Goal: Task Accomplishment & Management: Use online tool/utility

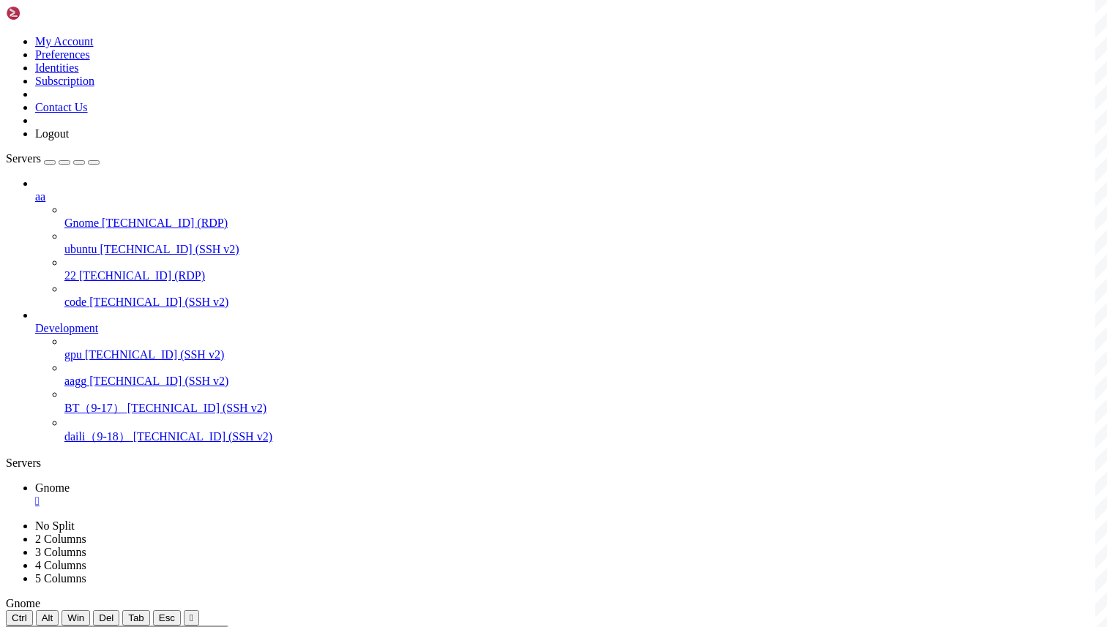
click at [256, 495] on div "" at bounding box center [568, 501] width 1066 height 13
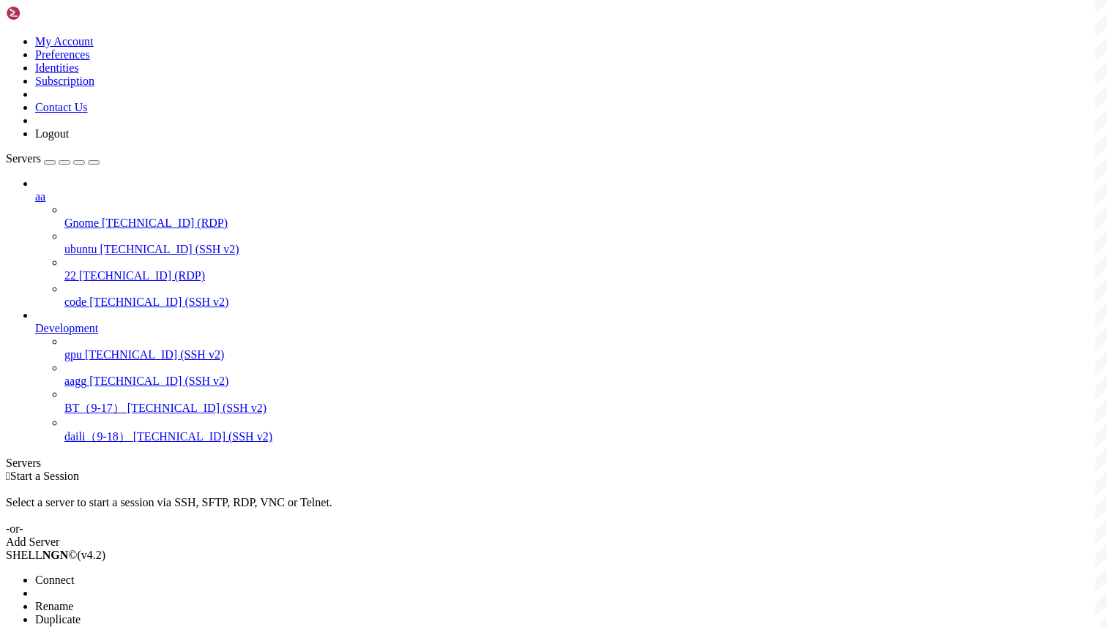
click at [160, 574] on li "Connect" at bounding box center [101, 580] width 133 height 13
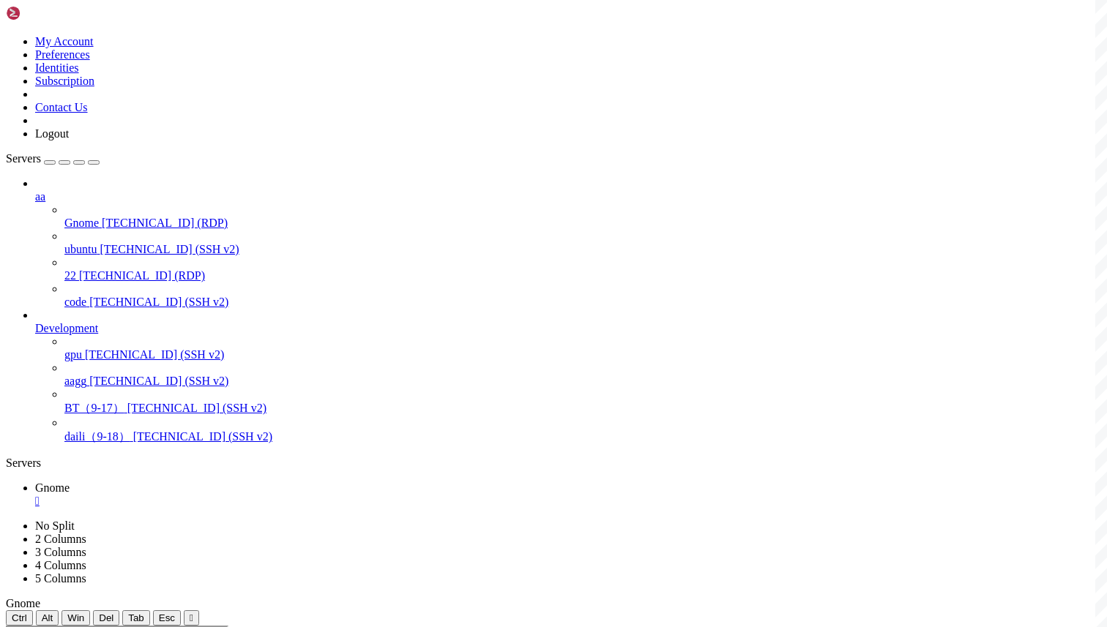
drag, startPoint x: 394, startPoint y: 955, endPoint x: 442, endPoint y: 954, distance: 48.3
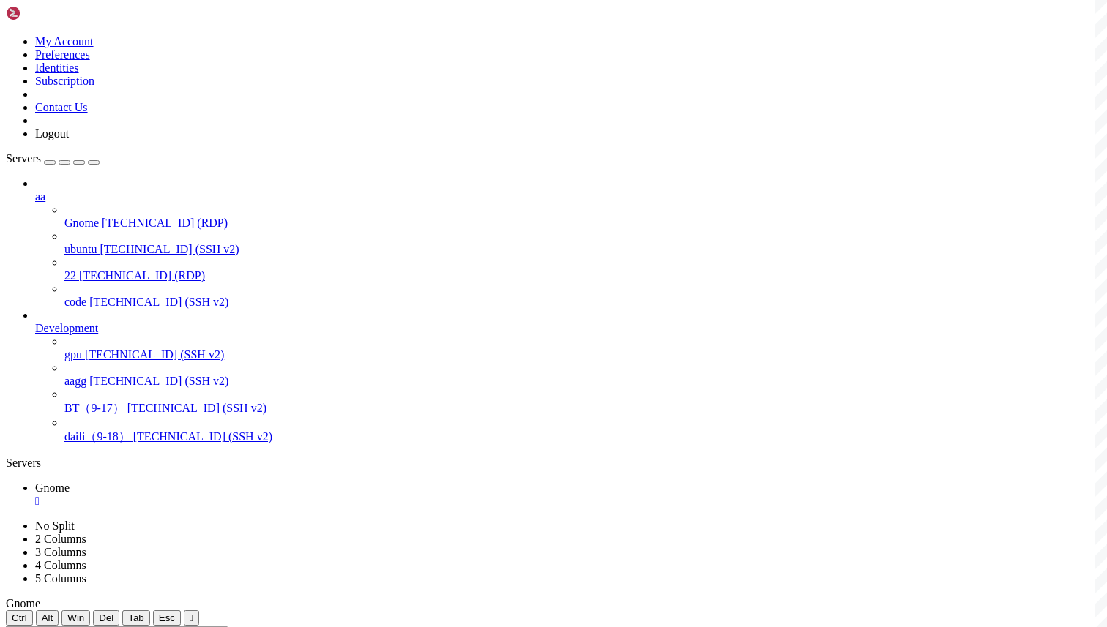
click at [254, 495] on div "" at bounding box center [568, 501] width 1066 height 13
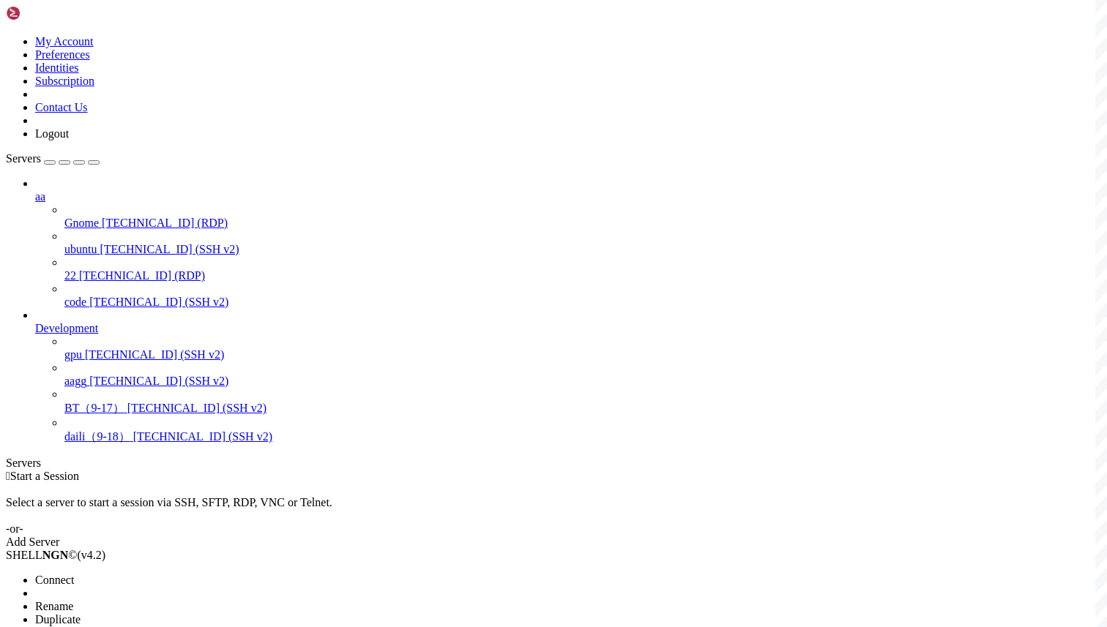
click at [74, 574] on span "Connect" at bounding box center [54, 580] width 39 height 12
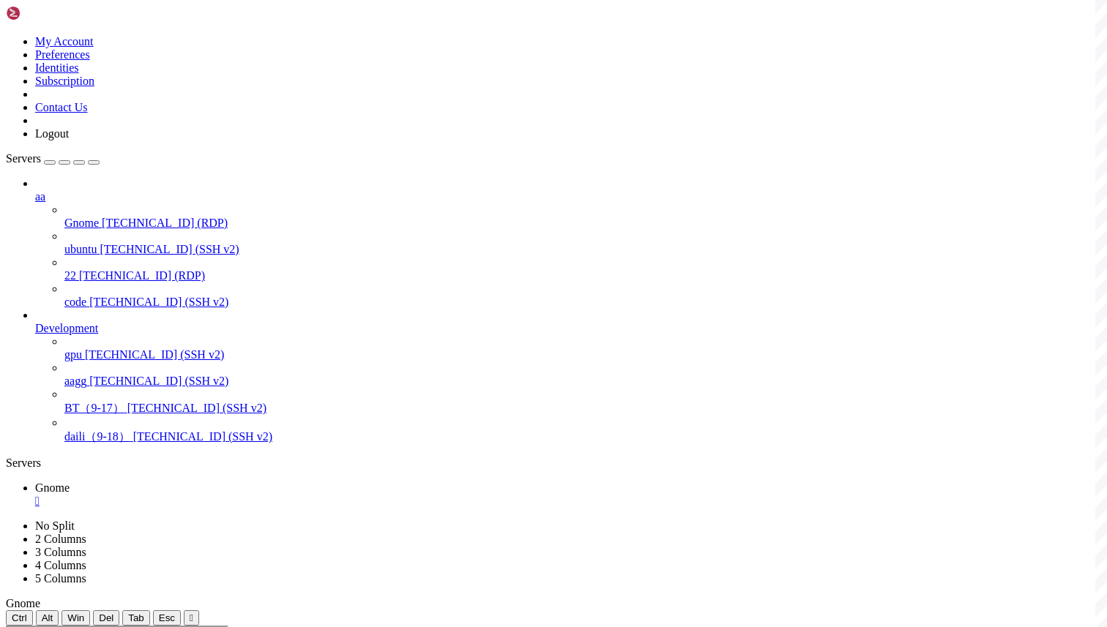
click at [253, 495] on div "" at bounding box center [568, 501] width 1066 height 13
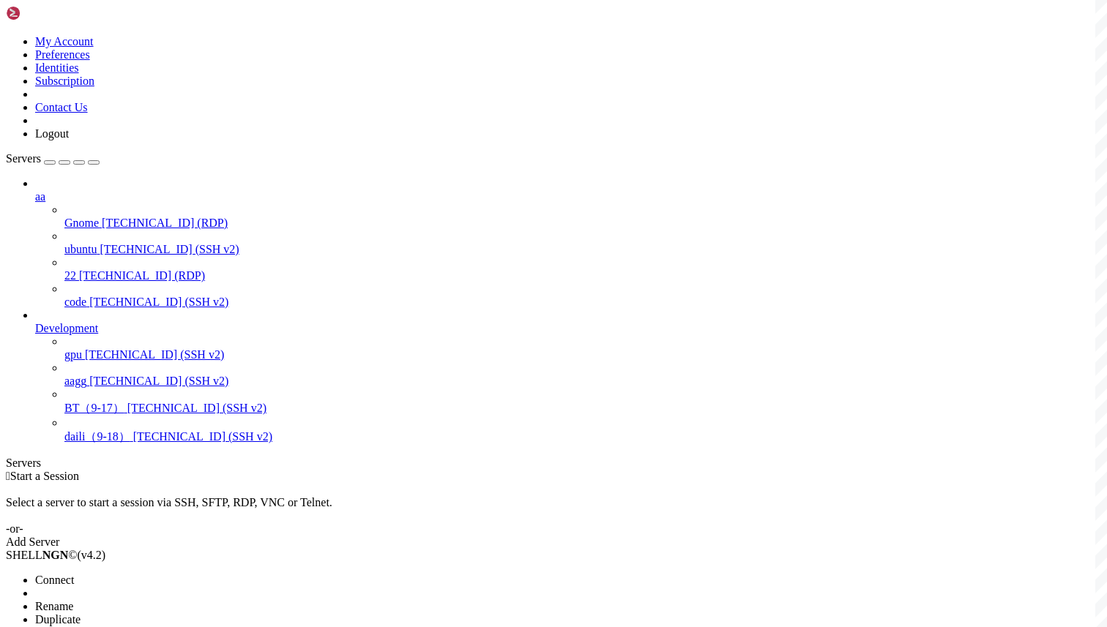
click at [168, 574] on li "Connect" at bounding box center [101, 580] width 133 height 13
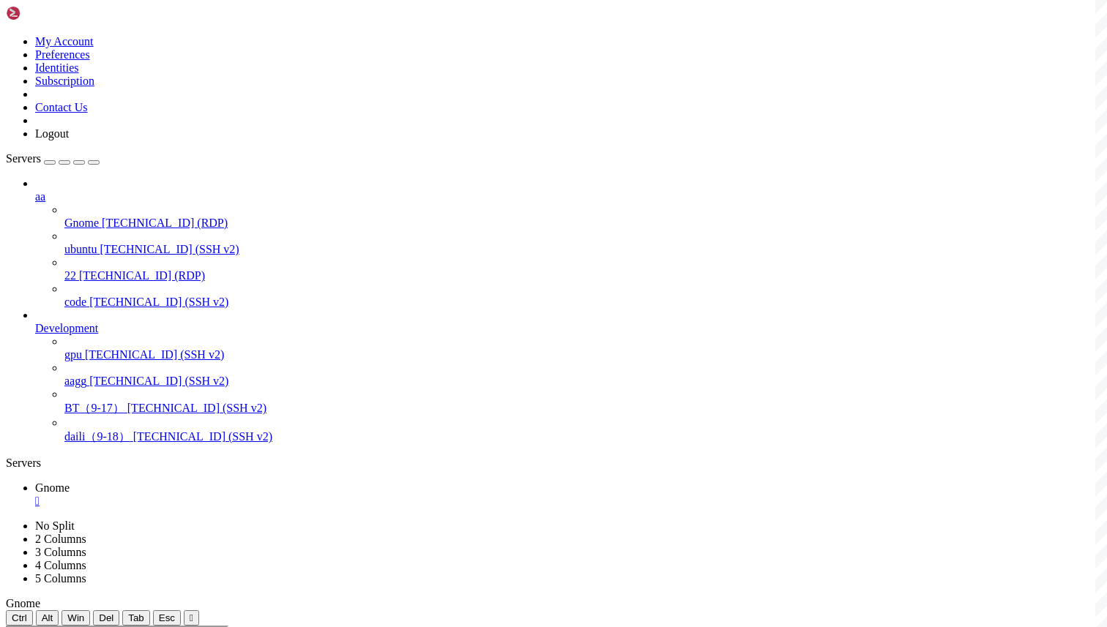
click at [255, 495] on div "" at bounding box center [568, 501] width 1066 height 13
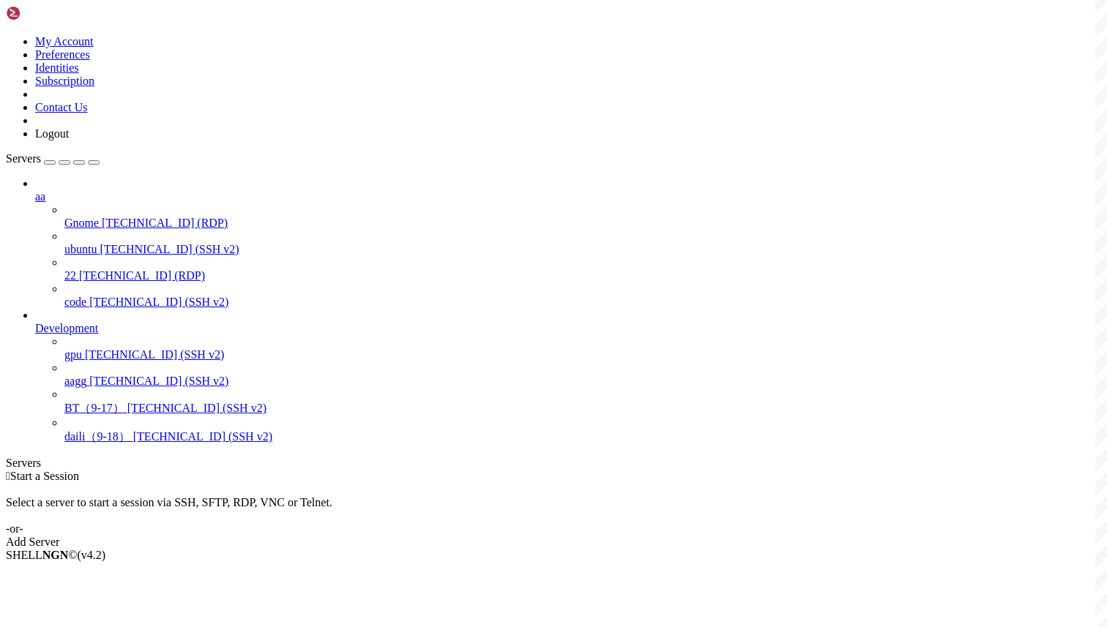
click at [427, 483] on div "Select a server to start a session via SSH, SFTP, RDP, VNC or Telnet. -or-" at bounding box center [553, 509] width 1095 height 53
